Goal: Unclear

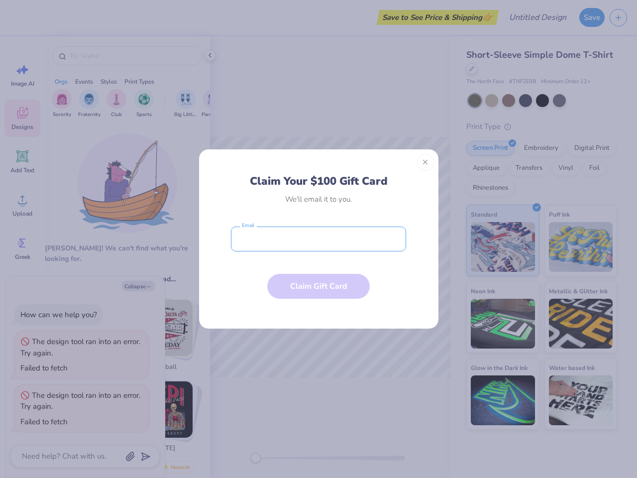
type textarea "x"
click at [319, 239] on input "email" at bounding box center [318, 239] width 175 height 25
click at [426, 162] on button "Close" at bounding box center [425, 162] width 17 height 17
